Goal: Transaction & Acquisition: Purchase product/service

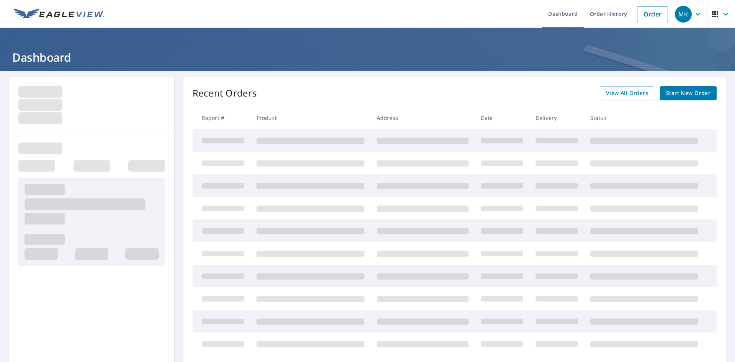
click at [671, 89] on span "Start New Order" at bounding box center [688, 93] width 44 height 10
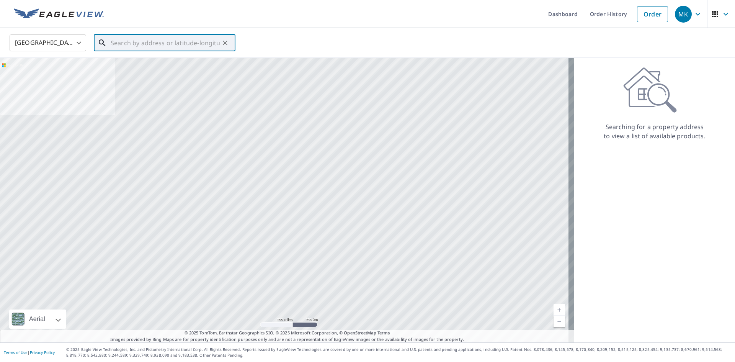
click at [137, 43] on input "text" at bounding box center [165, 42] width 109 height 21
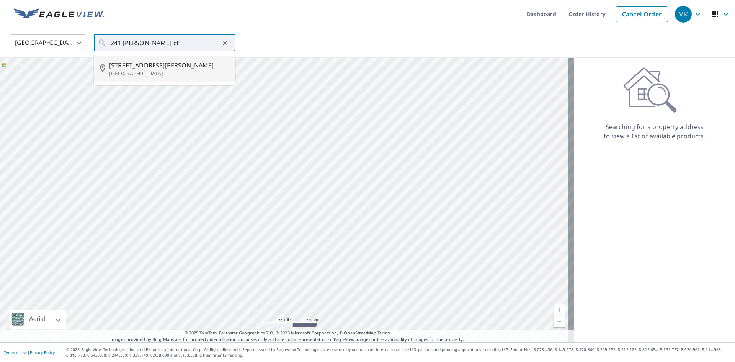
type input "241 Poe Ct Severna Park, MD 21146"
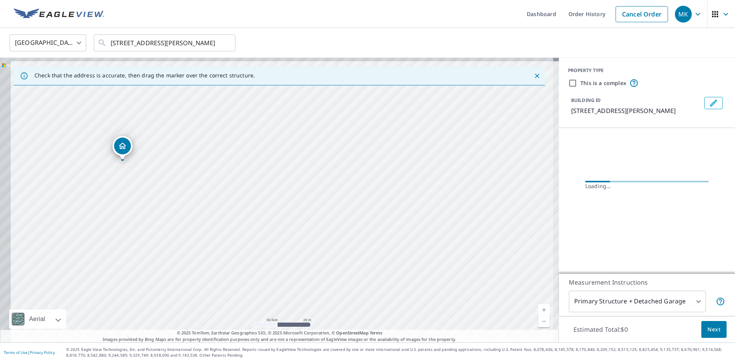
drag, startPoint x: 243, startPoint y: 210, endPoint x: 254, endPoint y: 214, distance: 12.4
click at [254, 214] on div "241 Poe Ct Severna Park, MD 21146" at bounding box center [279, 200] width 559 height 284
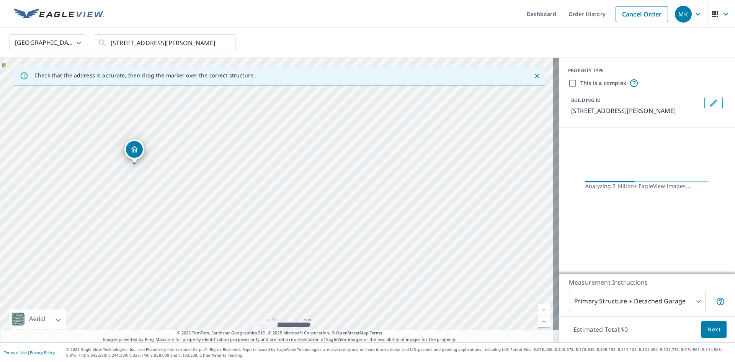
click at [687, 300] on body "MK MK Dashboard Order History Cancel Order MK United States US ​ 241 Poe Ct Sev…" at bounding box center [367, 181] width 735 height 362
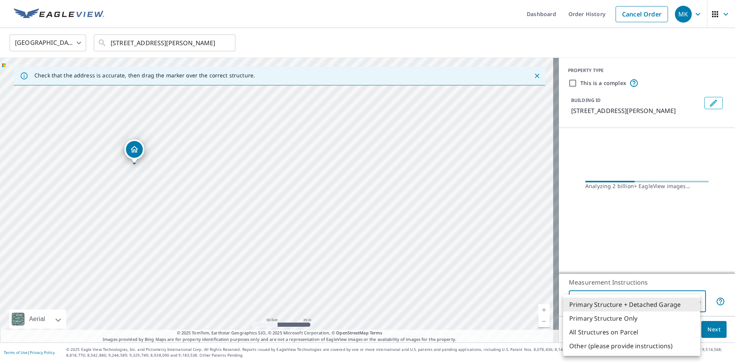
click at [687, 300] on li "Primary Structure + Detached Garage" at bounding box center [631, 304] width 137 height 14
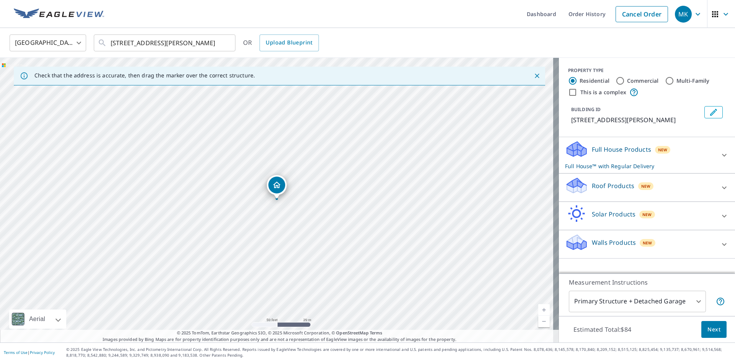
click at [659, 155] on div "Full House Products New Full House™ with Regular Delivery" at bounding box center [640, 155] width 150 height 30
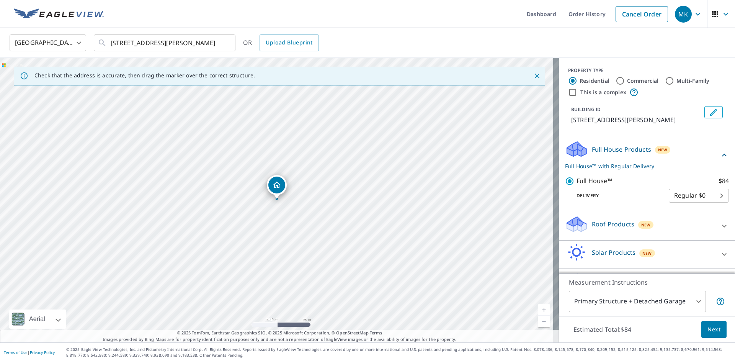
click at [659, 155] on div "Full House Products New Full House™ with Regular Delivery" at bounding box center [642, 155] width 155 height 30
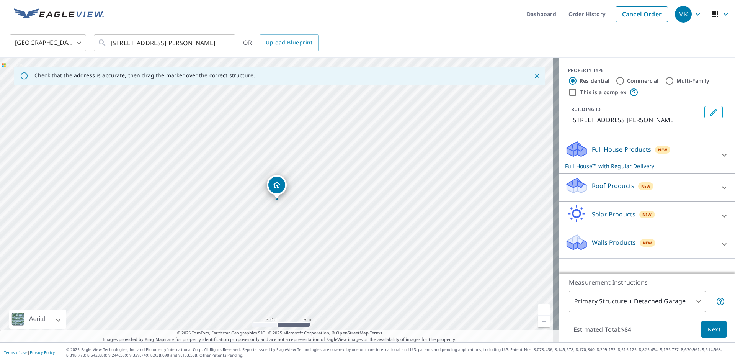
click at [692, 241] on div "Walls Products New" at bounding box center [640, 244] width 150 height 22
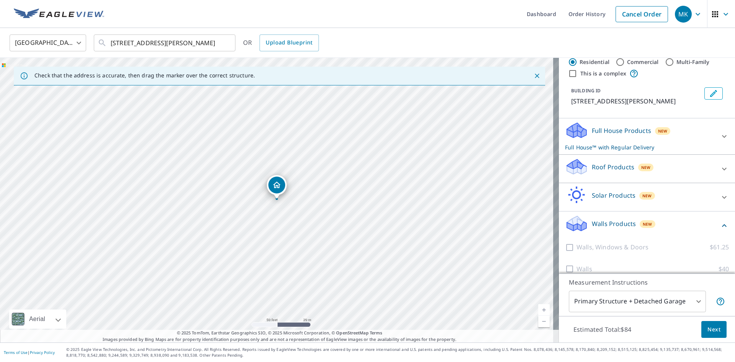
scroll to position [28, 0]
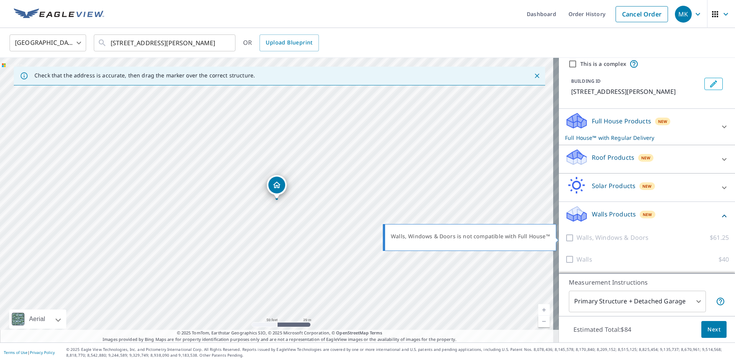
click at [566, 239] on div at bounding box center [570, 238] width 11 height 10
click at [567, 241] on div at bounding box center [570, 238] width 11 height 10
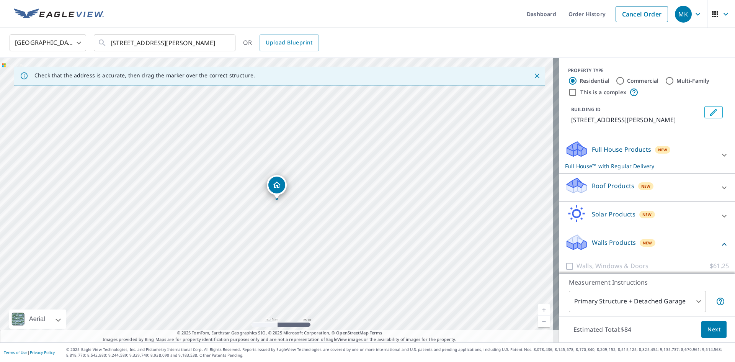
click at [628, 153] on p "Full House Products" at bounding box center [621, 149] width 59 height 9
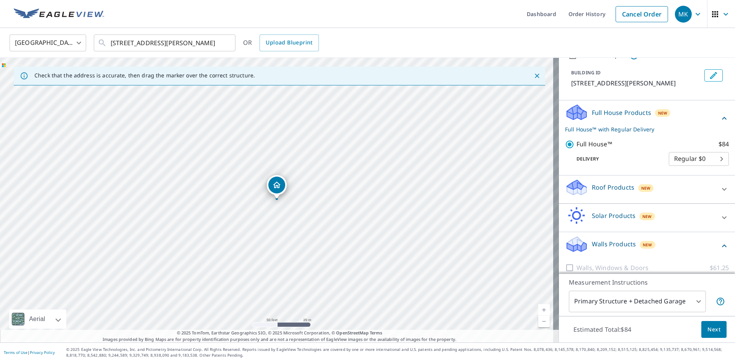
scroll to position [67, 0]
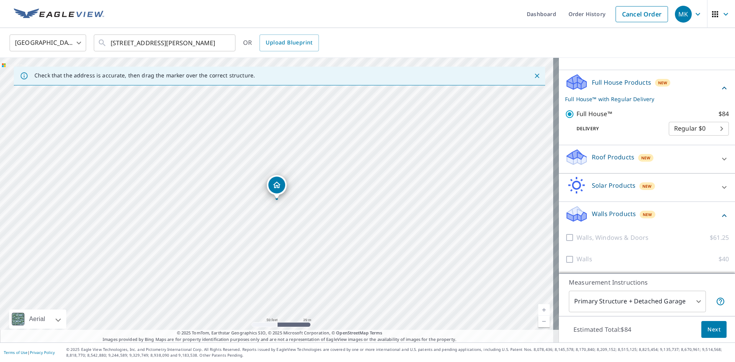
click at [622, 230] on div "Walls, Windows & Doors $61.25" at bounding box center [647, 238] width 164 height 22
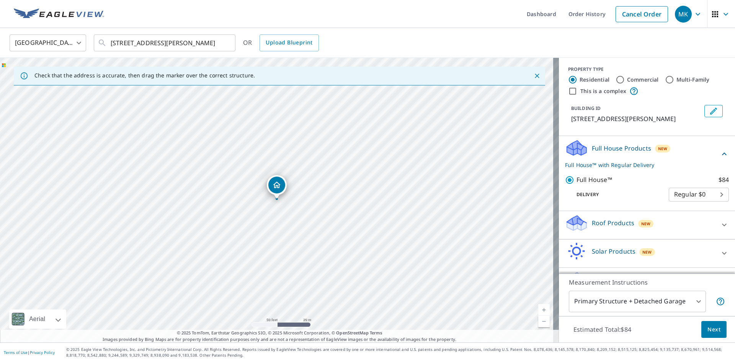
scroll to position [0, 0]
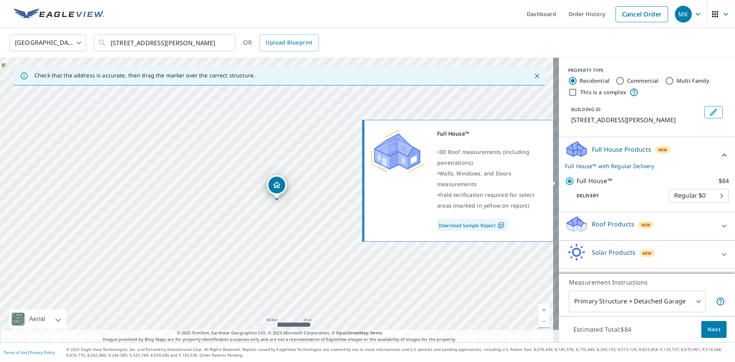
click at [567, 182] on input "Full House™ $84" at bounding box center [570, 180] width 11 height 9
checkbox input "false"
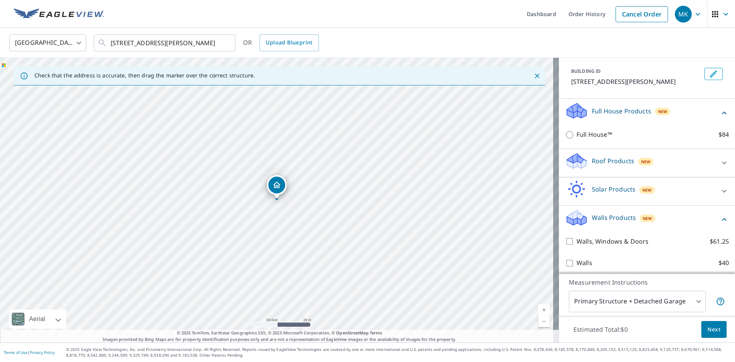
scroll to position [42, 0]
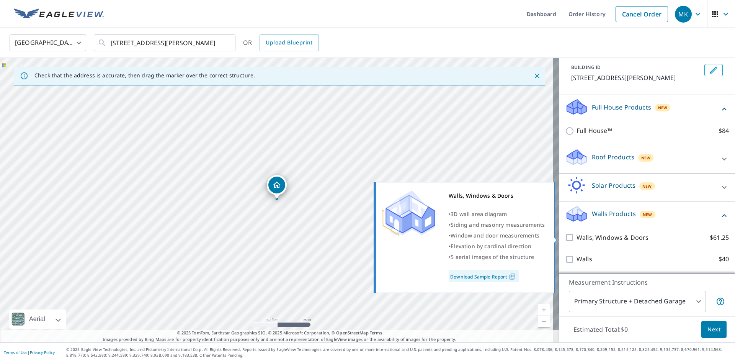
click at [586, 237] on p "Walls, Windows & Doors" at bounding box center [612, 238] width 72 height 10
click at [576, 237] on input "Walls, Windows & Doors $61.25" at bounding box center [570, 237] width 11 height 9
checkbox input "true"
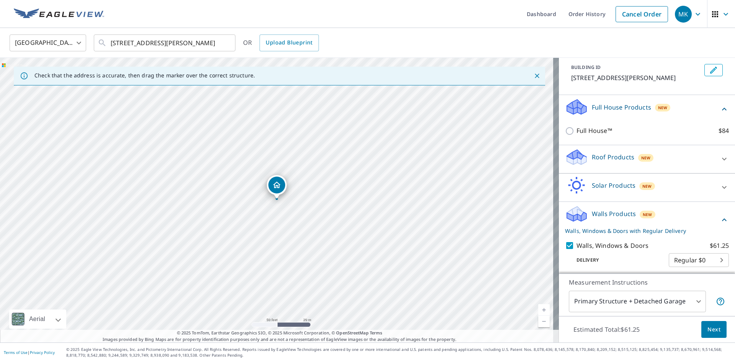
click at [706, 322] on button "Next" at bounding box center [713, 329] width 25 height 17
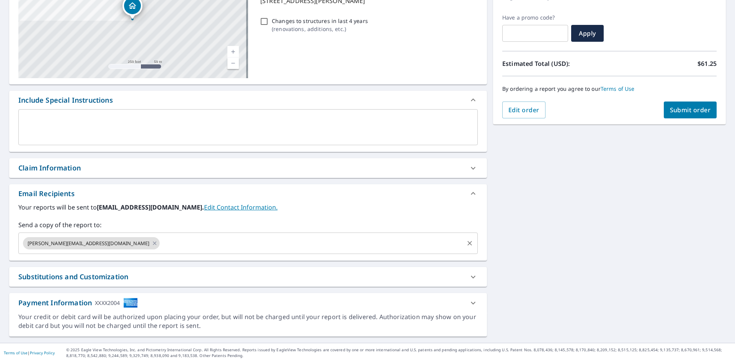
scroll to position [120, 0]
click at [202, 245] on input "text" at bounding box center [312, 242] width 302 height 15
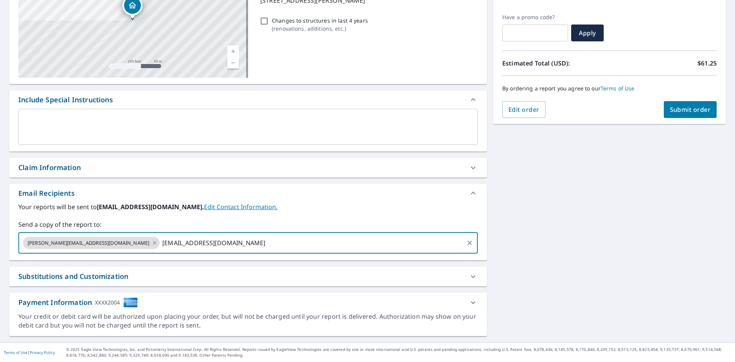
type input "[EMAIL_ADDRESS][DOMAIN_NAME]"
click at [682, 105] on span "Submit order" at bounding box center [690, 109] width 41 height 8
checkbox input "true"
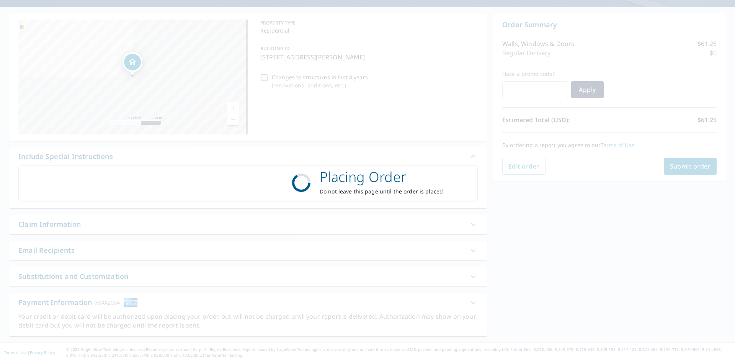
scroll to position [64, 0]
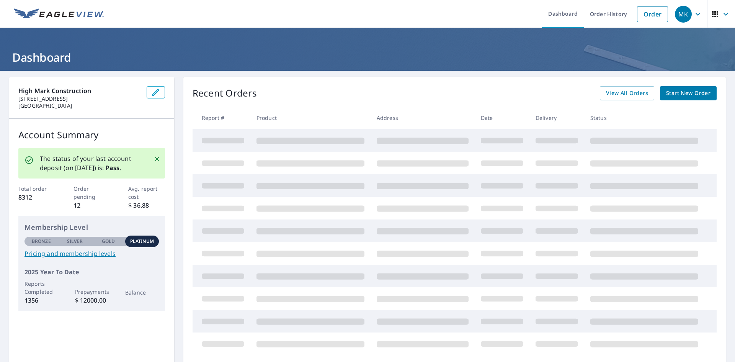
click at [672, 93] on span "Start New Order" at bounding box center [688, 93] width 44 height 10
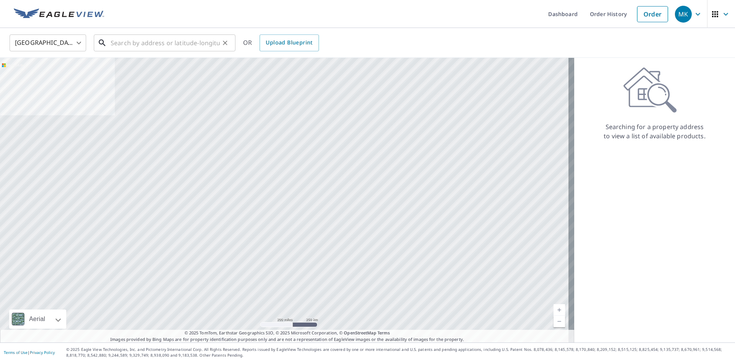
click at [126, 42] on input "text" at bounding box center [165, 42] width 109 height 21
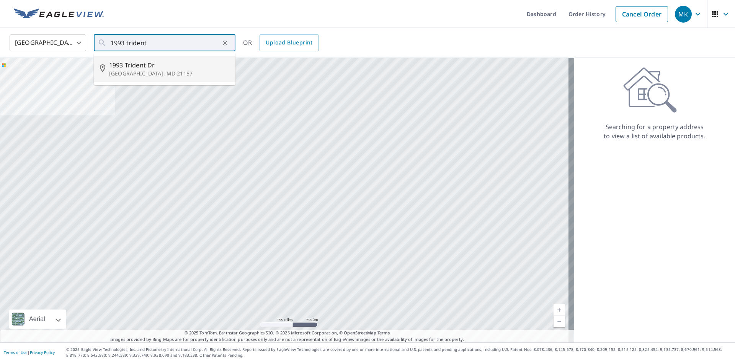
type input "[STREET_ADDRESS][PERSON_NAME]"
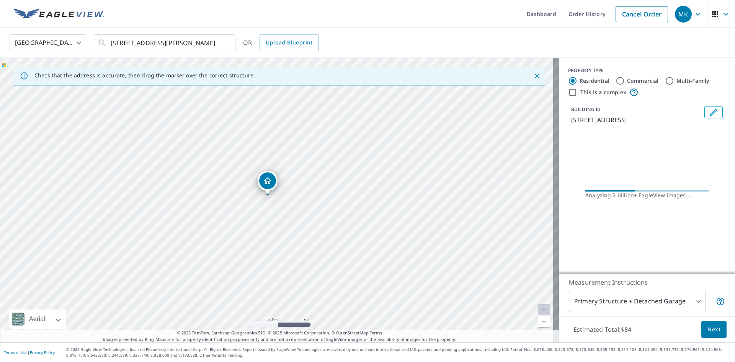
drag, startPoint x: 242, startPoint y: 226, endPoint x: 209, endPoint y: 254, distance: 43.7
click at [209, 254] on div "[STREET_ADDRESS][PERSON_NAME]" at bounding box center [279, 200] width 559 height 284
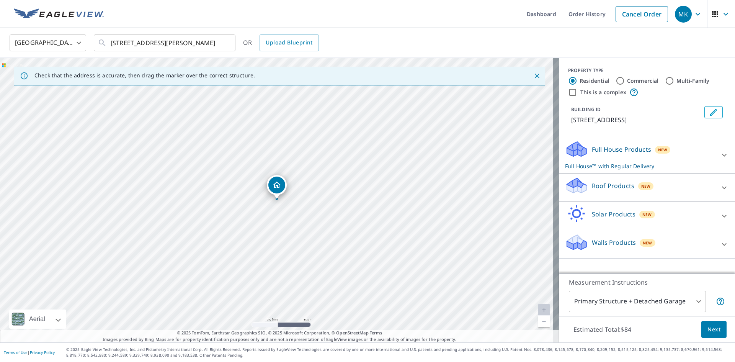
click at [598, 187] on p "Roof Products" at bounding box center [613, 185] width 42 height 9
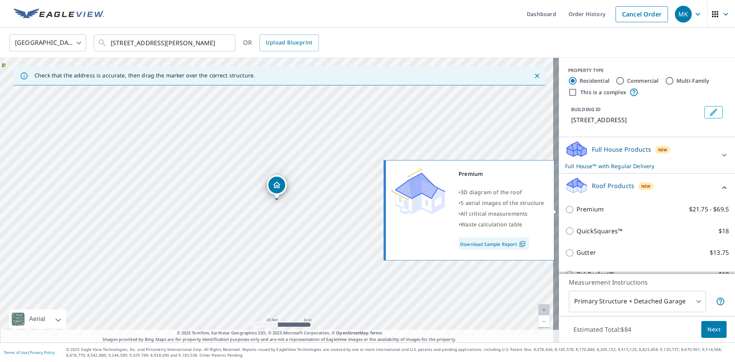
click at [582, 207] on p "Premium" at bounding box center [589, 209] width 27 height 10
click at [576, 207] on input "Premium $21.75 - $69.5" at bounding box center [570, 209] width 11 height 9
checkbox input "true"
checkbox input "false"
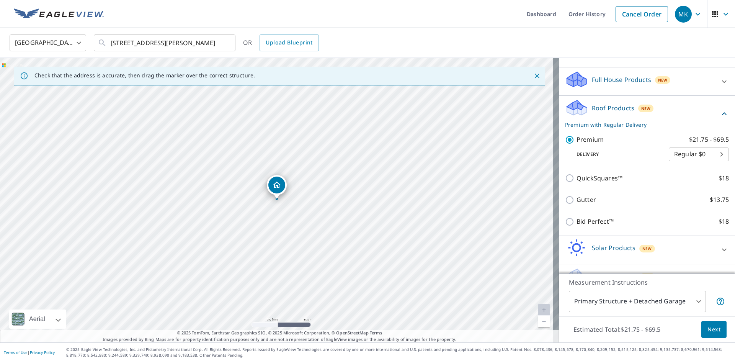
scroll to position [89, 0]
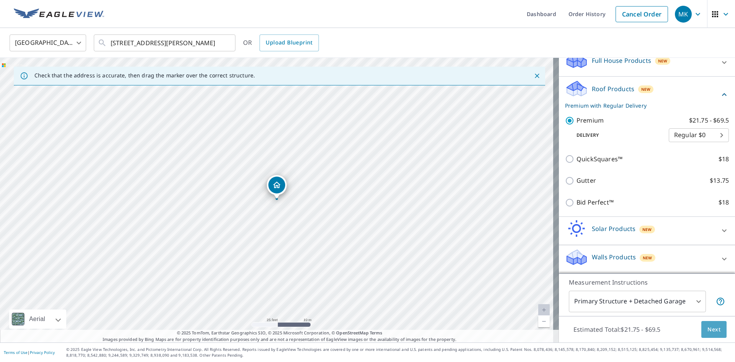
click at [715, 328] on button "Next" at bounding box center [713, 329] width 25 height 17
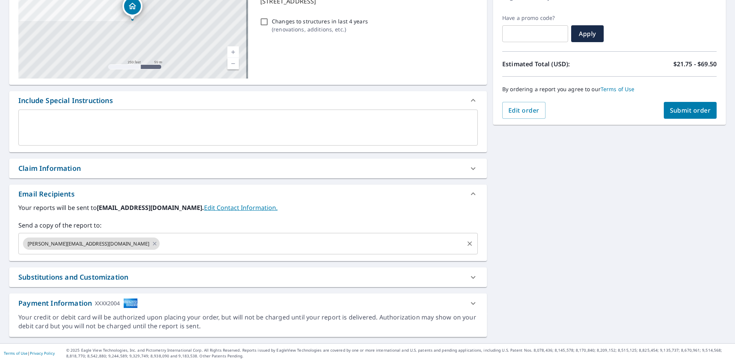
scroll to position [120, 0]
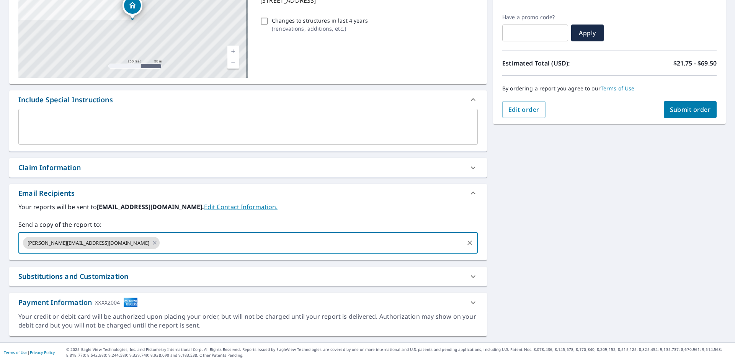
click at [187, 242] on input "text" at bounding box center [312, 242] width 302 height 15
click at [183, 243] on input "text" at bounding box center [312, 242] width 302 height 15
type input "[EMAIL_ADDRESS][DOMAIN_NAME]"
click at [688, 112] on span "Submit order" at bounding box center [690, 109] width 41 height 8
checkbox input "true"
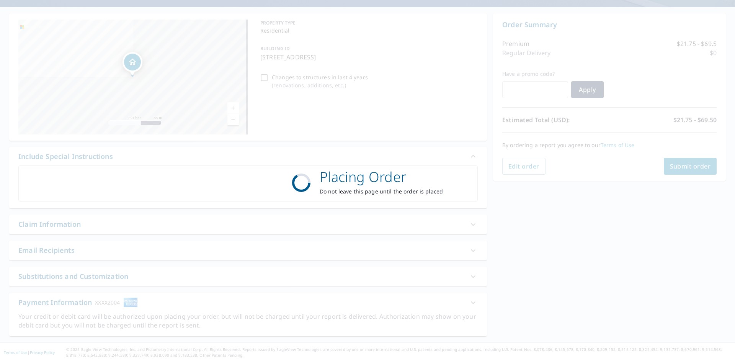
scroll to position [64, 0]
